Goal: Task Accomplishment & Management: Manage account settings

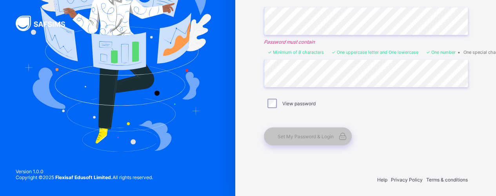
scroll to position [97, 0]
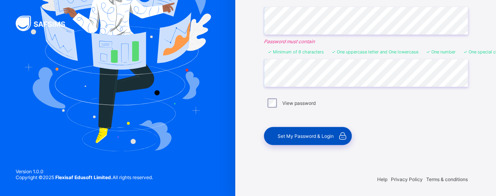
click at [322, 137] on div "Set My Password & Login" at bounding box center [308, 136] width 88 height 18
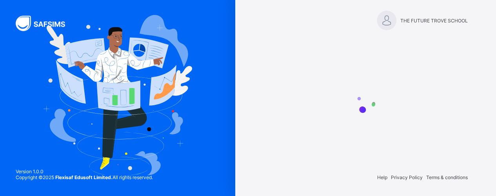
scroll to position [5, 0]
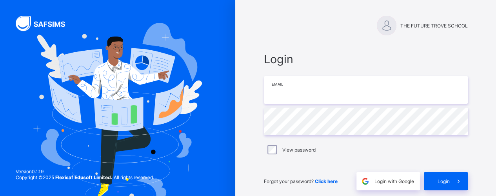
click at [314, 92] on input "email" at bounding box center [366, 89] width 204 height 27
type input "**********"
click at [276, 154] on div "View password" at bounding box center [366, 149] width 204 height 16
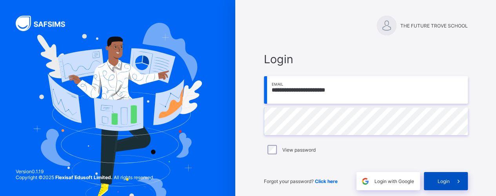
click at [441, 180] on span "Login" at bounding box center [443, 181] width 12 height 6
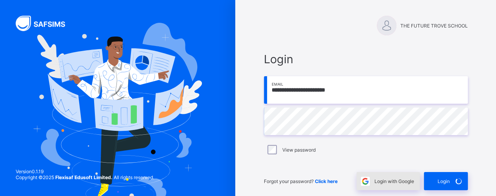
click at [393, 180] on span "Login with Google" at bounding box center [394, 181] width 40 height 6
click at [394, 179] on span "Login with Google" at bounding box center [394, 181] width 40 height 6
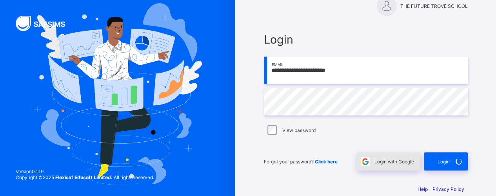
scroll to position [31, 0]
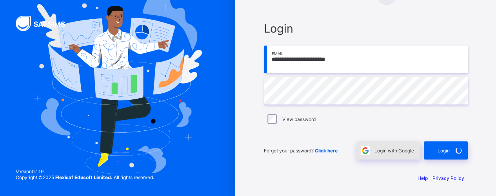
click at [389, 150] on span "Login with Google" at bounding box center [394, 150] width 40 height 6
click at [441, 11] on div "**********" at bounding box center [365, 82] width 235 height 227
click at [397, 147] on span "Login with Google" at bounding box center [394, 150] width 40 height 6
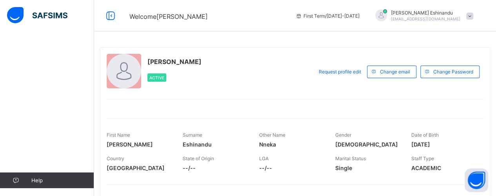
click at [187, 166] on span "--/--" at bounding box center [215, 167] width 64 height 7
click at [193, 165] on span "--/--" at bounding box center [215, 167] width 64 height 7
click at [112, 12] on icon at bounding box center [110, 15] width 13 height 11
